Goal: Transaction & Acquisition: Purchase product/service

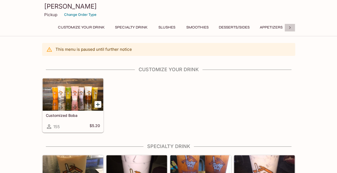
click at [288, 26] on icon at bounding box center [289, 27] width 5 height 5
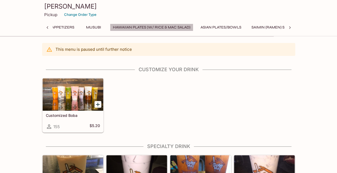
click at [146, 27] on button "Hawaiian Plates (w/ Rice & Mac Salad)" at bounding box center [151, 28] width 83 height 8
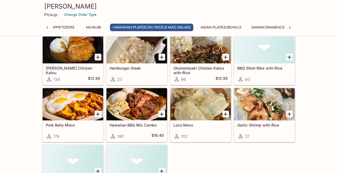
scroll to position [974, 0]
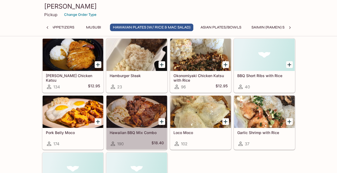
click at [146, 120] on div at bounding box center [136, 111] width 61 height 32
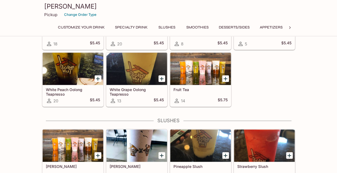
scroll to position [214, 0]
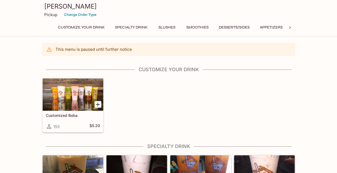
click at [288, 28] on icon at bounding box center [289, 27] width 5 height 5
click at [194, 27] on button "Burgers (w/ Lettuce, Tomatoes, Onions)" at bounding box center [198, 28] width 89 height 8
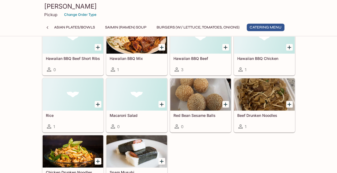
scroll to position [1589, 0]
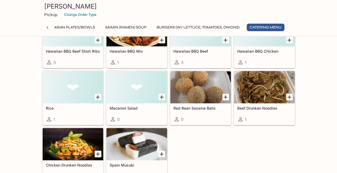
click at [187, 142] on div "Chicken Katsu 5 Kalua Pork 1 BBQ Pork Chops 0 Orange Chicken 0 Hawaiian BBQ Bee…" at bounding box center [167, 68] width 255 height 227
